Goal: Task Accomplishment & Management: Use online tool/utility

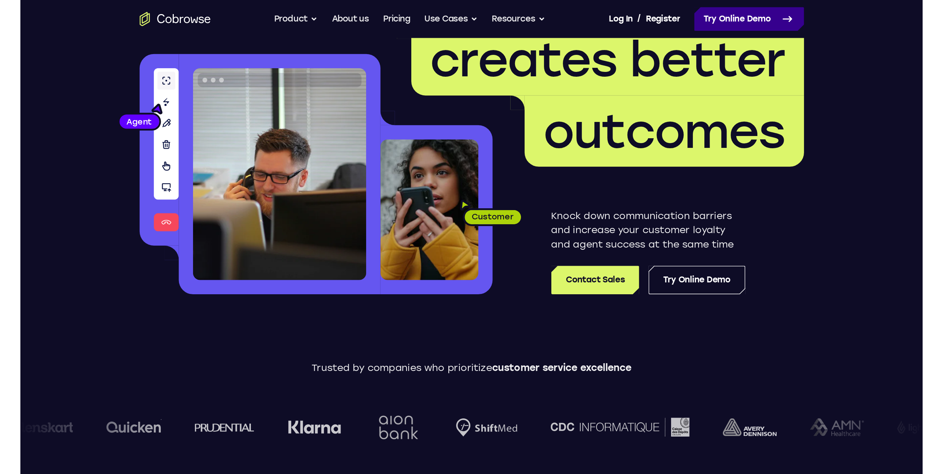
scroll to position [68, 0]
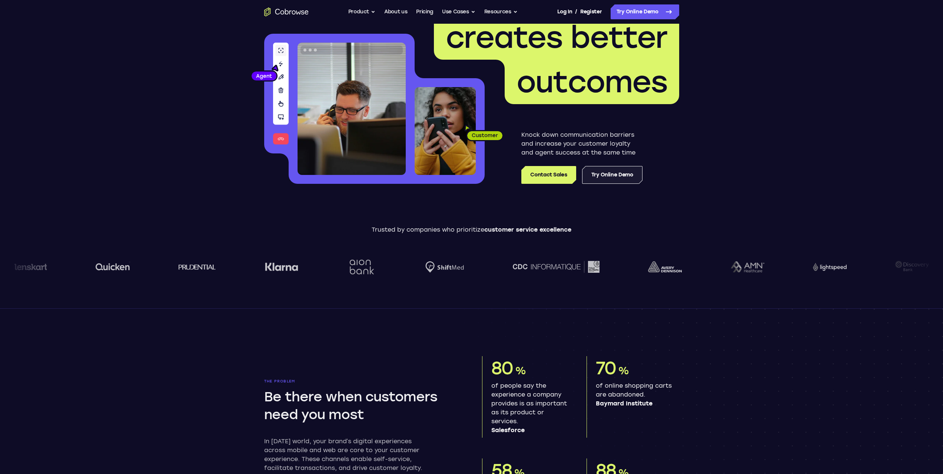
click at [563, 176] on link "Try Online Demo" at bounding box center [612, 175] width 60 height 18
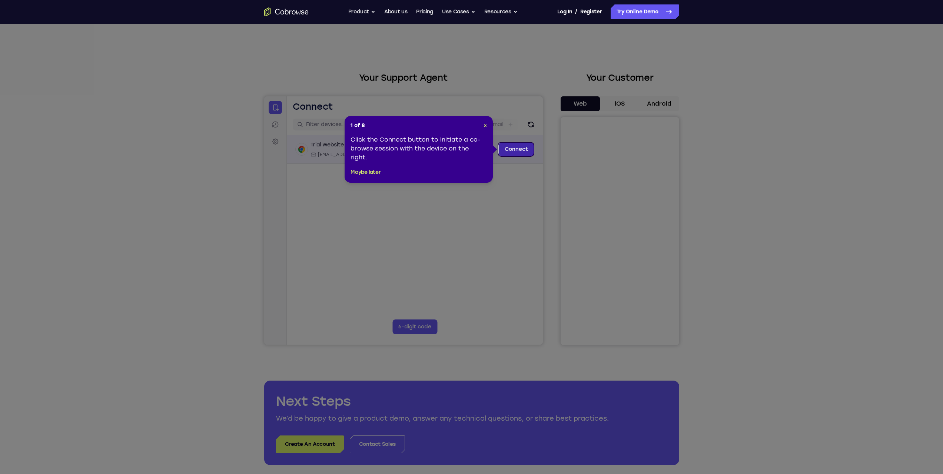
click at [512, 149] on link "Connect" at bounding box center [515, 149] width 35 height 13
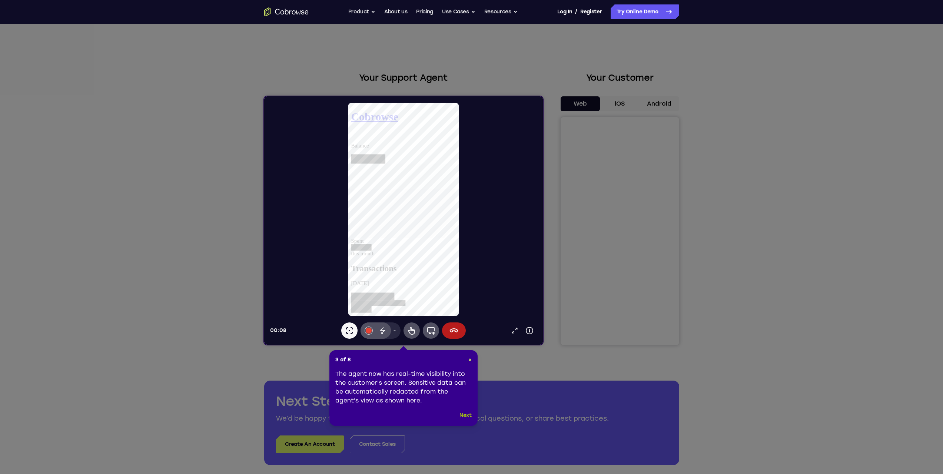
click at [468, 414] on button "Next" at bounding box center [465, 415] width 12 height 9
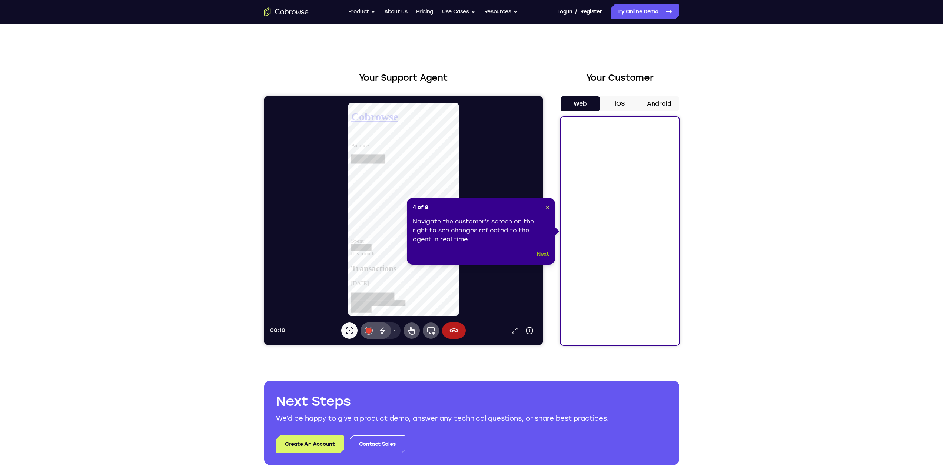
click at [543, 252] on button "Next" at bounding box center [543, 254] width 12 height 9
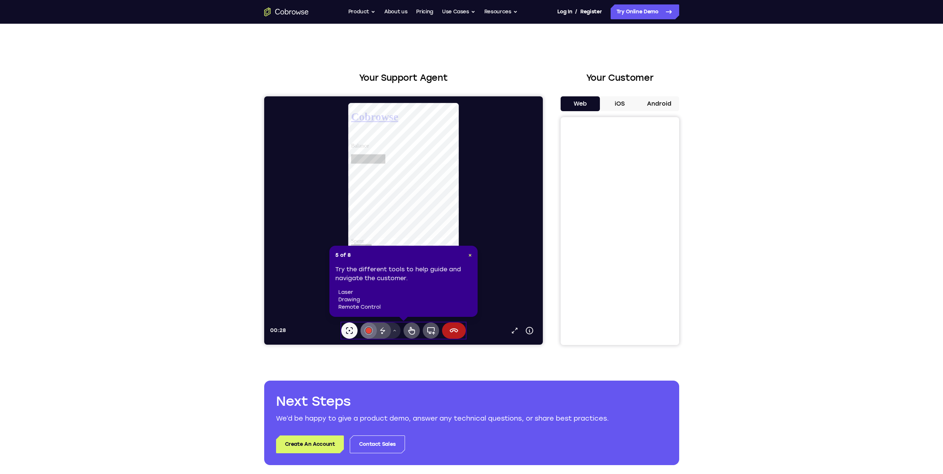
click at [370, 327] on button "#e94435" at bounding box center [368, 330] width 16 height 16
click at [392, 330] on icon at bounding box center [394, 330] width 4 height 4
click at [382, 330] on icon at bounding box center [382, 329] width 5 height 5
click at [369, 308] on li "remote control" at bounding box center [404, 306] width 133 height 7
click at [467, 253] on header "5 of 8 ×" at bounding box center [403, 255] width 136 height 7
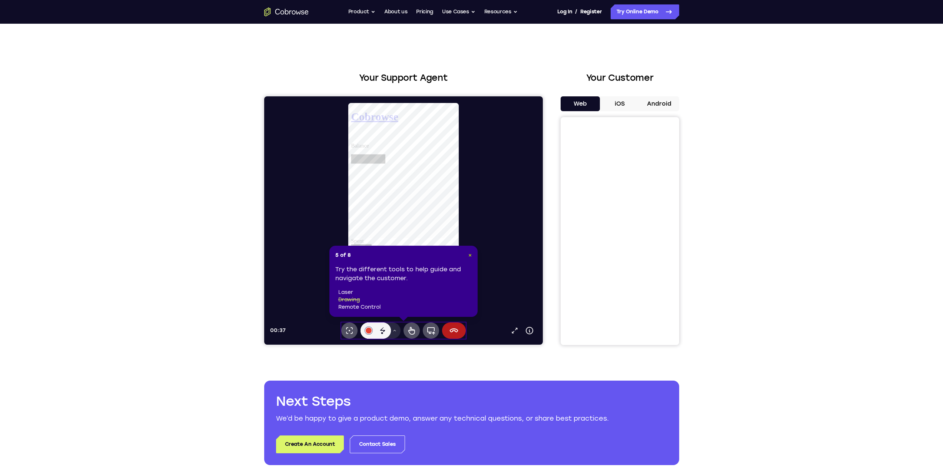
click at [471, 255] on span "×" at bounding box center [469, 255] width 3 height 6
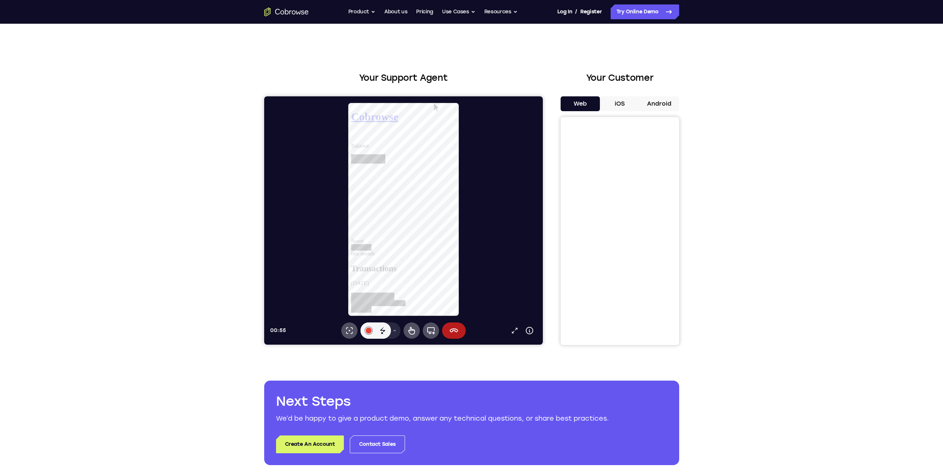
click at [623, 100] on button "iOS" at bounding box center [620, 103] width 40 height 15
click at [647, 103] on button "Android" at bounding box center [659, 103] width 40 height 15
click at [579, 99] on button "Web" at bounding box center [581, 103] width 40 height 15
click at [786, 255] on div "Your Support Agent Your Customer Web iOS Android Next Steps We’d be happy to gi…" at bounding box center [471, 268] width 943 height 489
